Goal: Check status: Check status

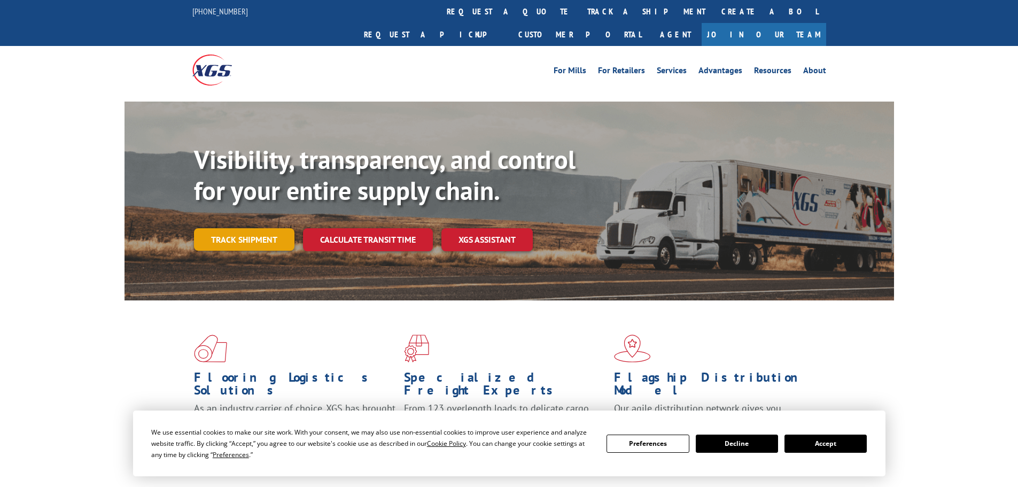
click at [262, 228] on link "Track shipment" at bounding box center [244, 239] width 100 height 22
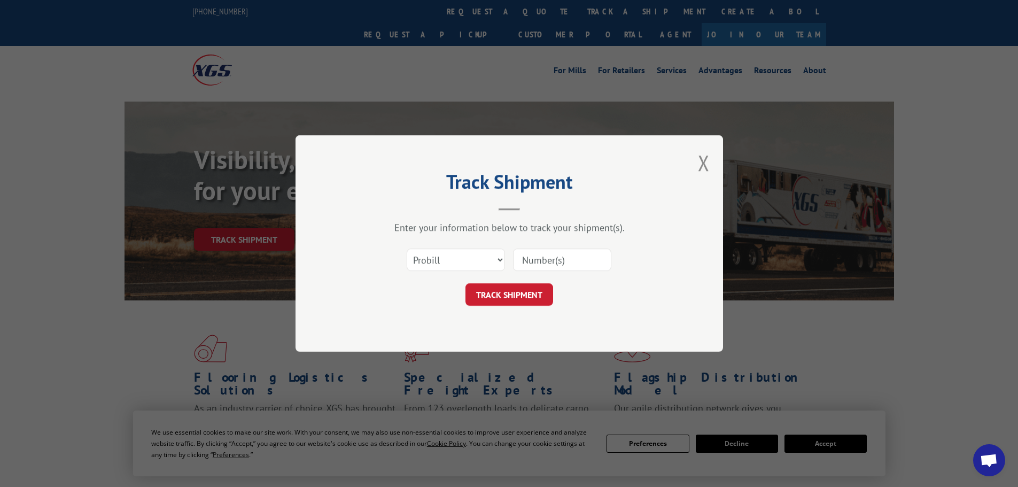
click at [543, 258] on input at bounding box center [562, 260] width 98 height 22
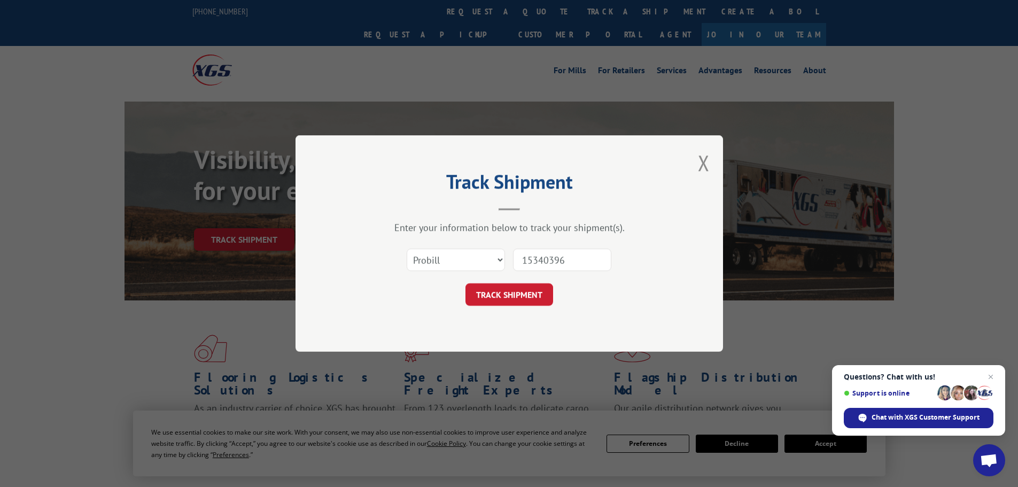
type input "15340396"
click at [465, 283] on button "TRACK SHIPMENT" at bounding box center [509, 294] width 88 height 22
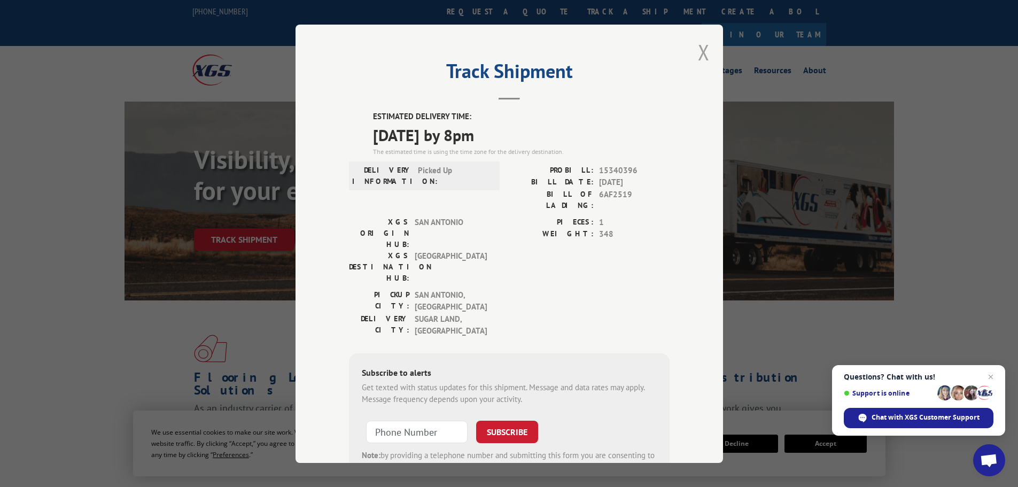
click at [700, 52] on button "Close modal" at bounding box center [704, 52] width 12 height 28
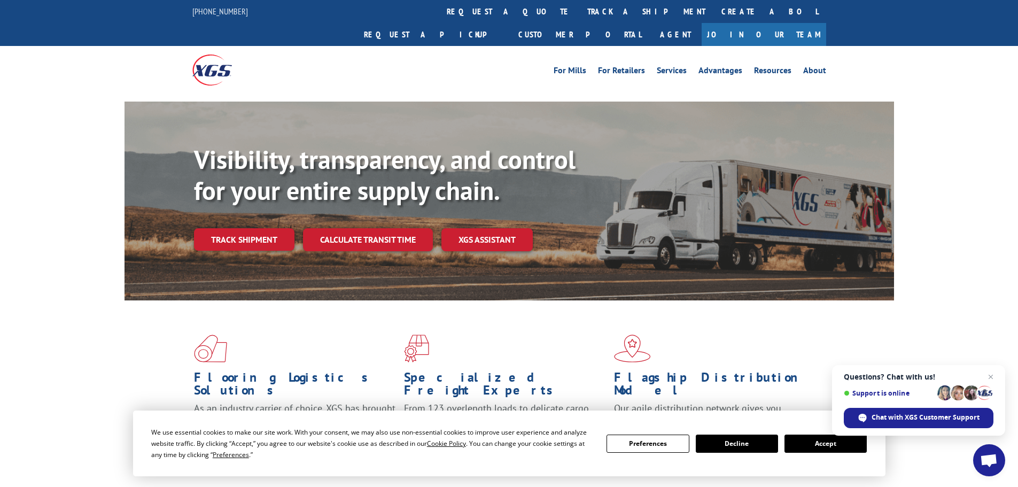
scroll to position [214, 0]
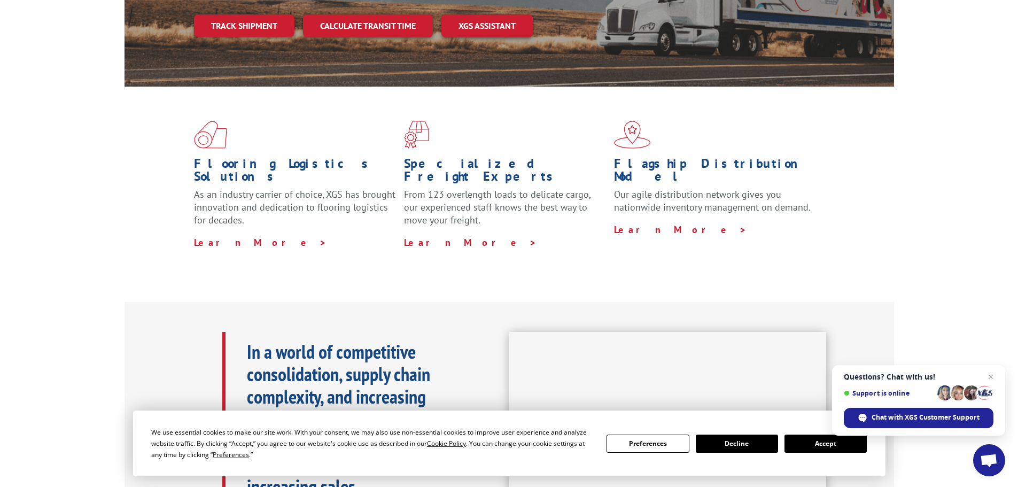
click at [809, 440] on button "Accept" at bounding box center [826, 443] width 82 height 18
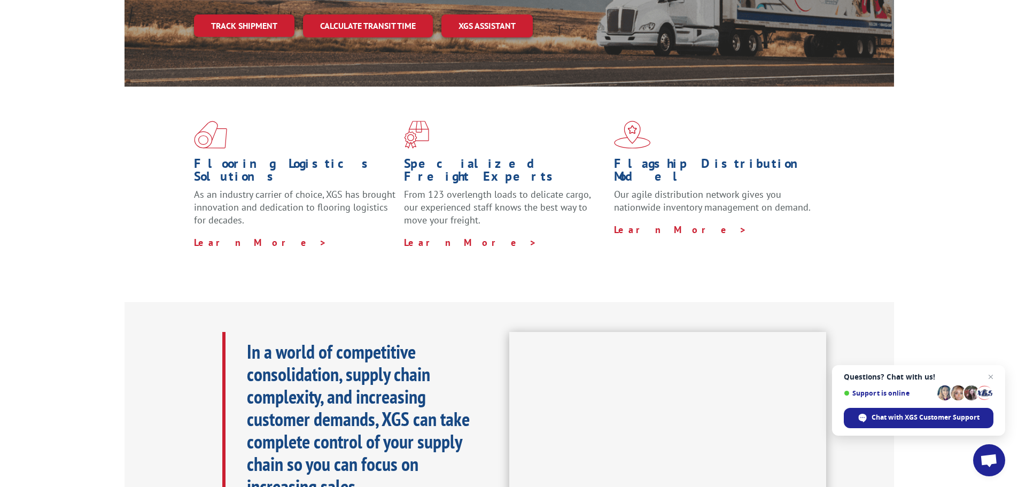
scroll to position [0, 0]
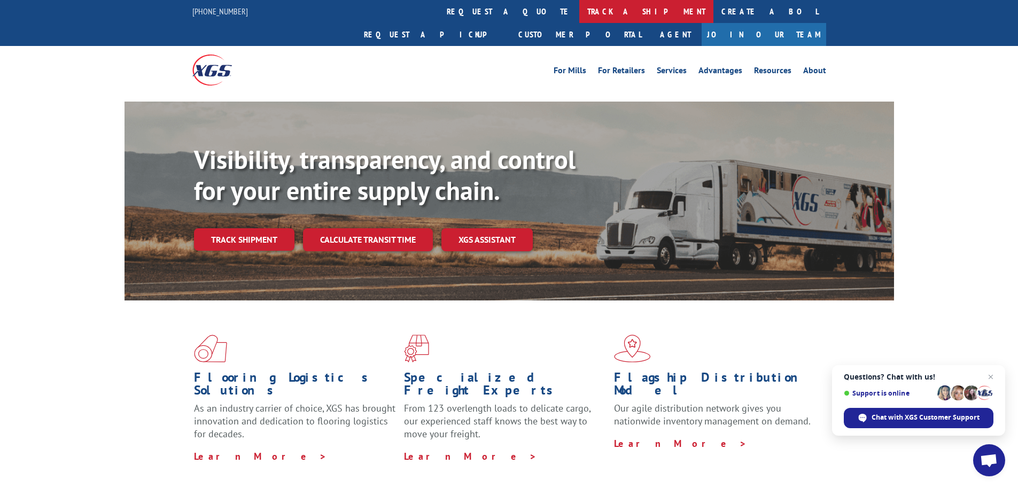
click at [579, 12] on link "track a shipment" at bounding box center [646, 11] width 134 height 23
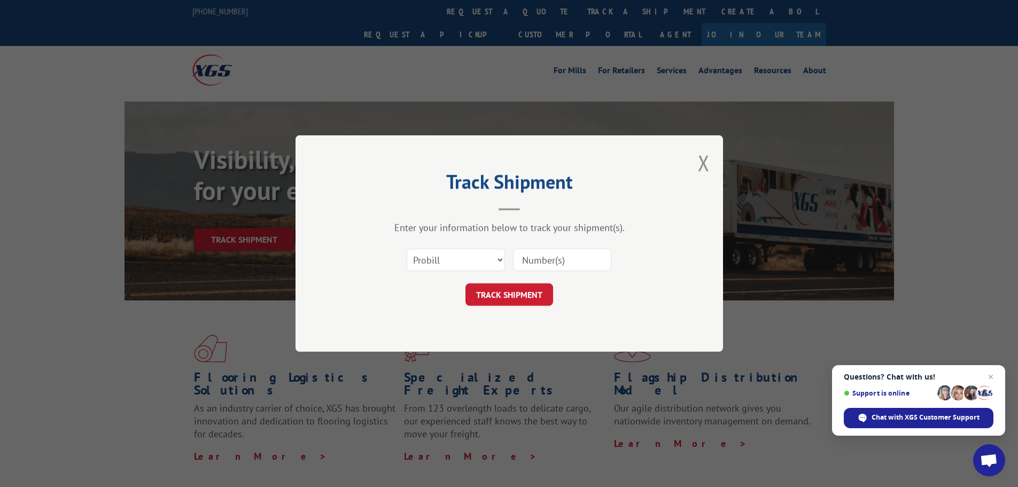
click at [536, 259] on input at bounding box center [562, 260] width 98 height 22
type input "153818905"
click at [465, 283] on button "TRACK SHIPMENT" at bounding box center [509, 294] width 88 height 22
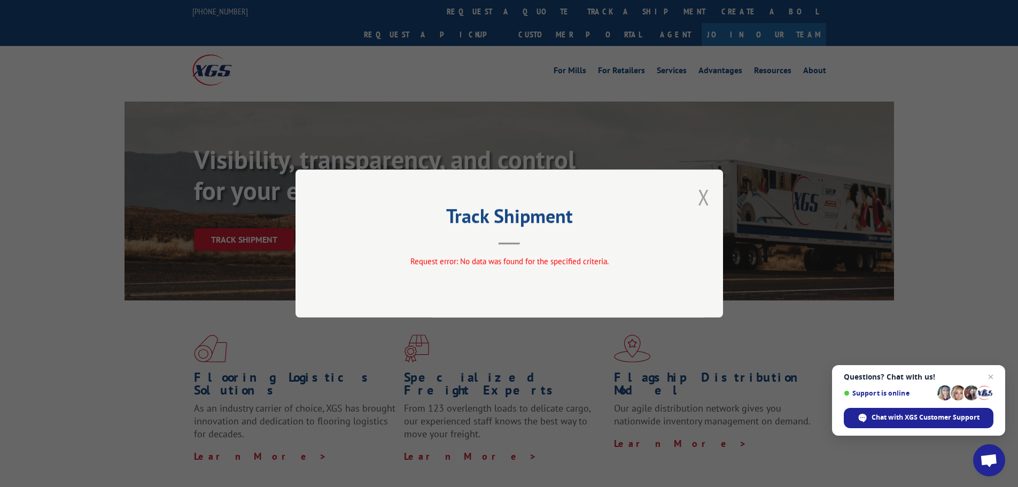
click at [699, 190] on button "Close modal" at bounding box center [704, 197] width 12 height 28
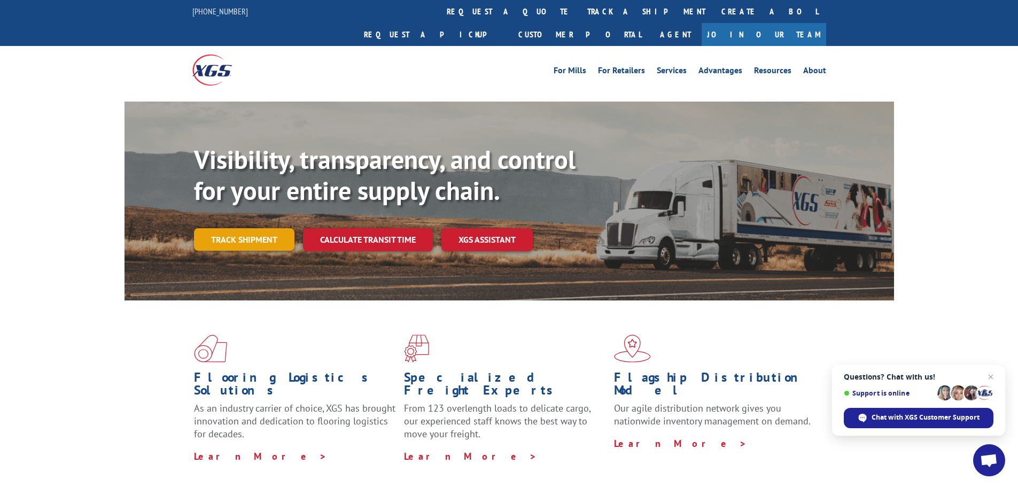
click at [257, 228] on link "Track shipment" at bounding box center [244, 239] width 100 height 22
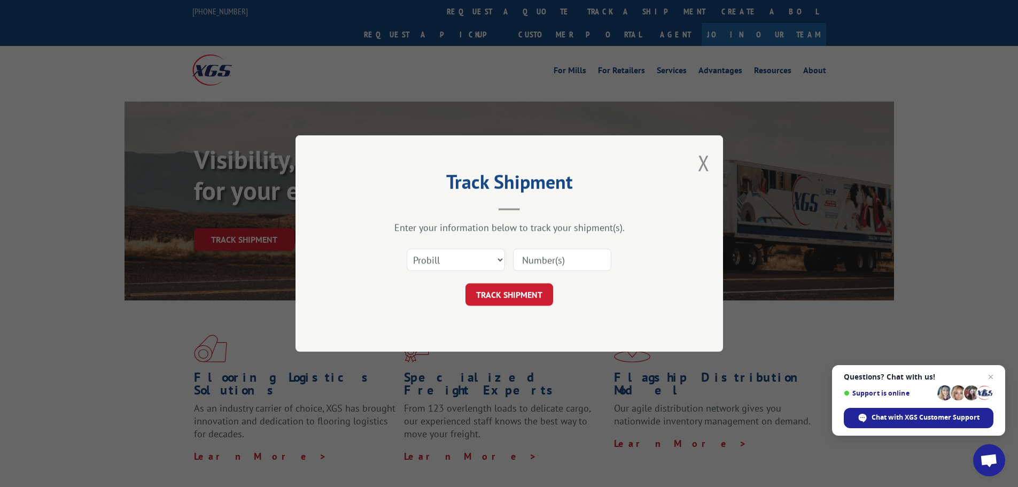
click at [543, 258] on input at bounding box center [562, 260] width 98 height 22
type input "153818905"
click button "TRACK SHIPMENT" at bounding box center [509, 294] width 88 height 22
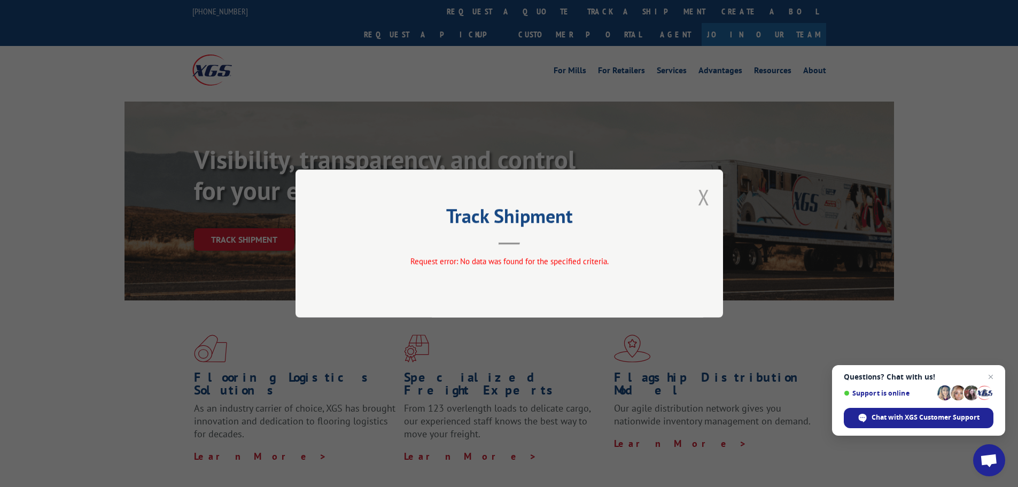
click at [700, 196] on button "Close modal" at bounding box center [704, 197] width 12 height 28
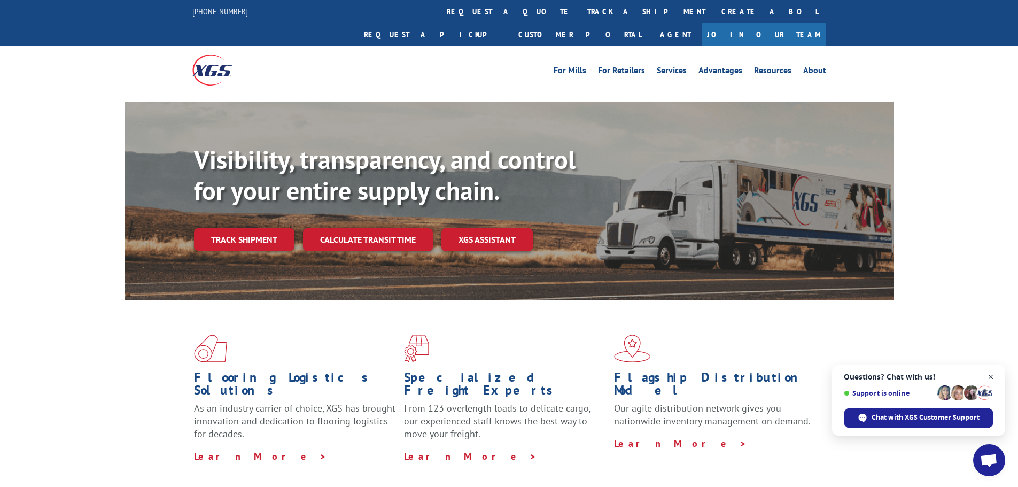
click at [989, 375] on span "Close chat" at bounding box center [990, 376] width 13 height 13
